Goal: Task Accomplishment & Management: Use online tool/utility

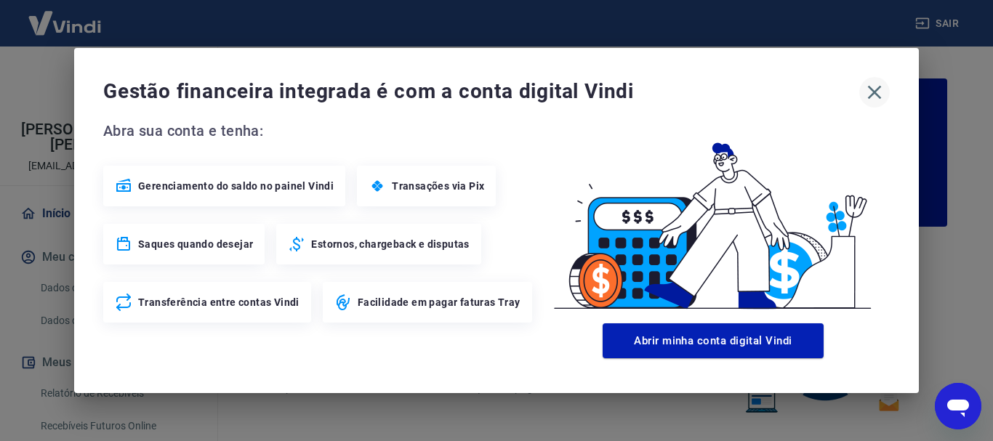
click at [874, 93] on icon "button" at bounding box center [875, 93] width 14 height 14
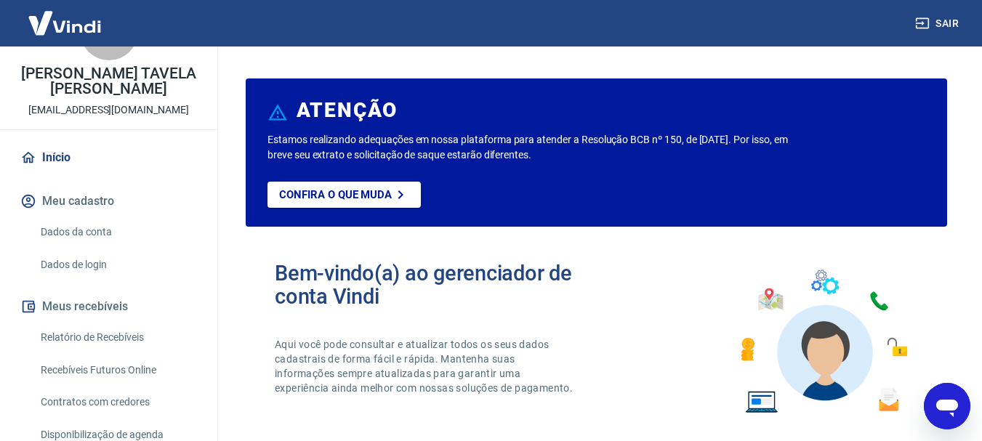
scroll to position [151, 0]
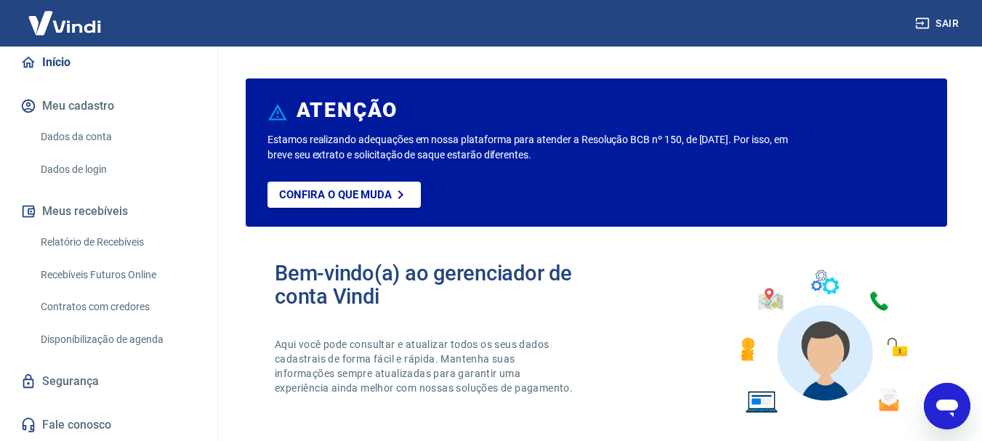
click at [118, 243] on link "Relatório de Recebíveis" at bounding box center [117, 243] width 165 height 30
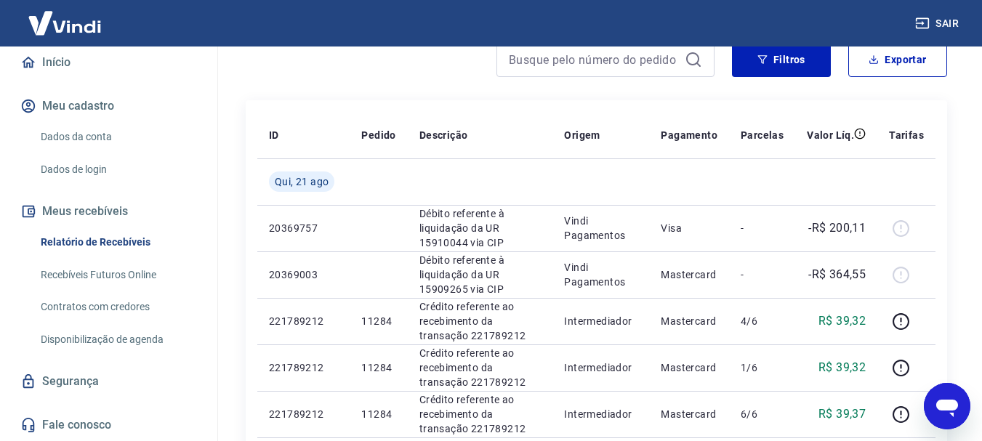
scroll to position [145, 0]
